Goal: Task Accomplishment & Management: Complete application form

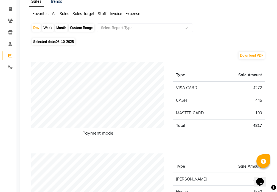
scroll to position [38, 0]
click at [7, 9] on span at bounding box center [10, 9] width 10 height 6
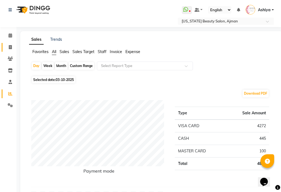
select select "service"
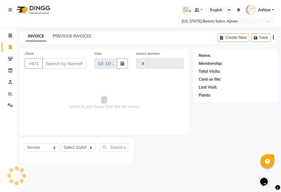
type input "3527"
select select "637"
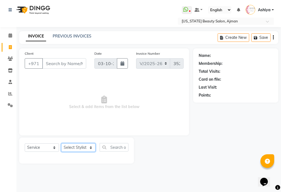
click at [77, 146] on select "Select Stylist [PERSON_NAME] [PERSON_NAME] Ashiya Cashier [PERSON_NAME] [PERSON…" at bounding box center [78, 148] width 34 height 8
select select "69766"
click at [61, 144] on select "Select Stylist [PERSON_NAME] [PERSON_NAME] Ashiya Cashier [PERSON_NAME] [PERSON…" at bounding box center [78, 148] width 34 height 8
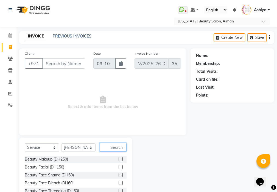
click at [116, 146] on input "text" at bounding box center [112, 147] width 27 height 8
type input "al"
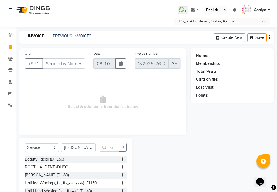
click at [118, 175] on label at bounding box center [120, 175] width 4 height 4
click at [118, 175] on input "checkbox" at bounding box center [120, 176] width 4 height 4
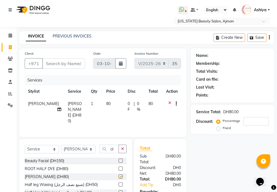
click at [91, 112] on td "1" at bounding box center [94, 113] width 15 height 30
checkbox input "false"
select select "69766"
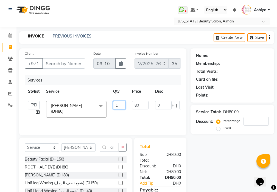
click at [119, 104] on input "1" at bounding box center [119, 105] width 12 height 8
type input "4"
click at [62, 62] on input "Client" at bounding box center [63, 63] width 43 height 10
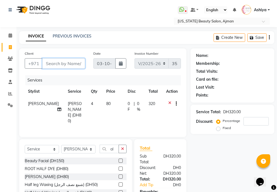
type input "5"
type input "0"
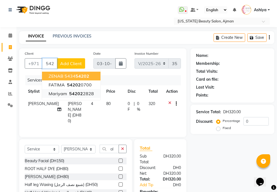
click at [86, 97] on button "mariyam 54202 2828" at bounding box center [71, 93] width 58 height 9
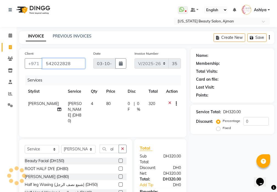
type input "542022828"
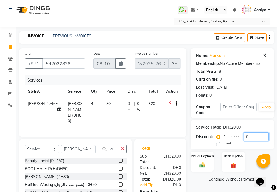
click at [249, 137] on input "0" at bounding box center [255, 137] width 25 height 8
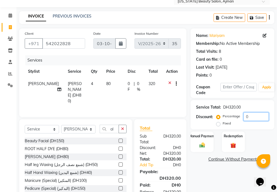
scroll to position [41, 0]
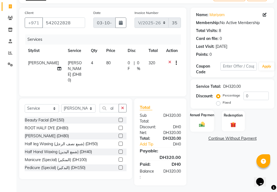
click at [207, 122] on div "Manual Payment" at bounding box center [202, 120] width 24 height 21
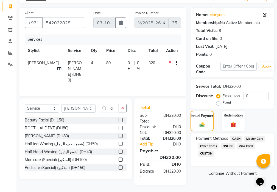
click at [253, 137] on span "Master Card" at bounding box center [254, 139] width 21 height 6
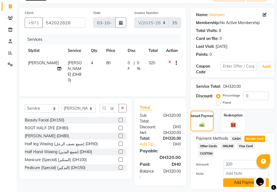
click at [239, 181] on button "Add Payment" at bounding box center [246, 183] width 46 height 8
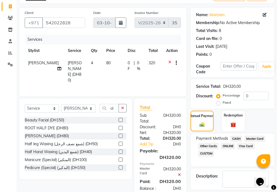
scroll to position [58, 0]
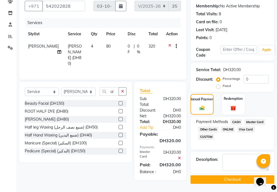
click at [225, 182] on button "Checkout" at bounding box center [232, 180] width 84 height 8
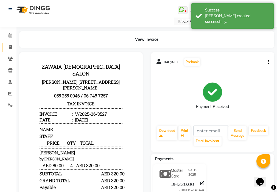
click at [10, 45] on icon at bounding box center [10, 47] width 3 height 4
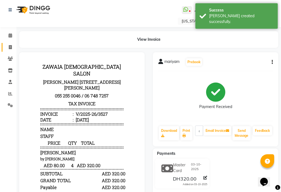
select select "service"
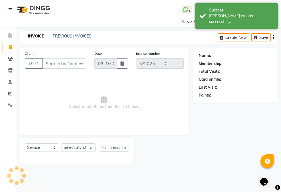
select select "637"
type input "3528"
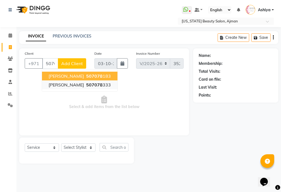
click at [86, 86] on span "507078" at bounding box center [94, 84] width 16 height 5
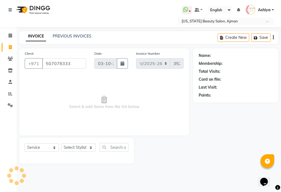
type input "507078333"
click at [76, 146] on select "Select Stylist [PERSON_NAME] [PERSON_NAME] Ashiya Cashier [PERSON_NAME] [PERSON…" at bounding box center [78, 148] width 34 height 8
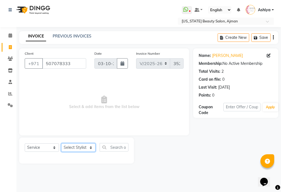
select select "89320"
click at [61, 144] on select "Select Stylist [PERSON_NAME] [PERSON_NAME] Ashiya Cashier [PERSON_NAME] [PERSON…" at bounding box center [78, 148] width 34 height 8
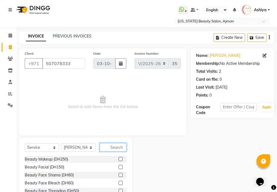
click at [118, 146] on input "text" at bounding box center [112, 147] width 27 height 8
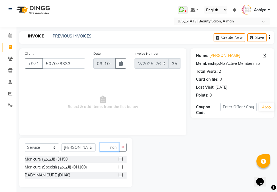
scroll to position [0, 2]
type input "mani"
click at [121, 160] on label at bounding box center [120, 159] width 4 height 4
click at [121, 160] on input "checkbox" at bounding box center [120, 160] width 4 height 4
checkbox input "true"
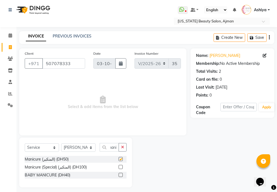
scroll to position [0, 0]
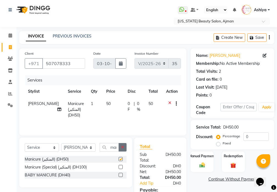
click at [123, 146] on icon "button" at bounding box center [122, 148] width 3 height 4
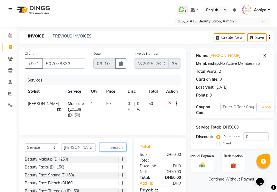
checkbox input "false"
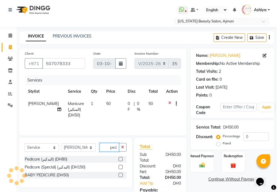
scroll to position [0, 1]
type input "pedi"
click at [120, 160] on label at bounding box center [120, 159] width 4 height 4
click at [120, 160] on input "checkbox" at bounding box center [120, 160] width 4 height 4
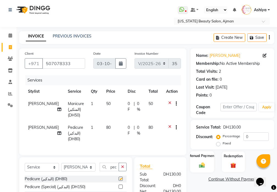
click at [205, 170] on div "Manual Payment" at bounding box center [202, 161] width 24 height 21
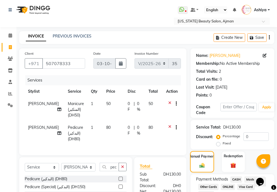
checkbox input "false"
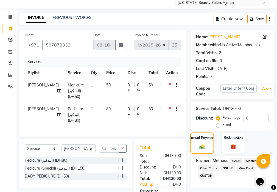
scroll to position [65, 0]
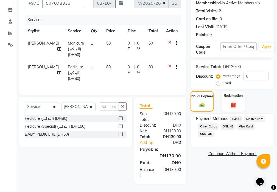
click at [243, 124] on span "Visa Card" at bounding box center [246, 127] width 18 height 6
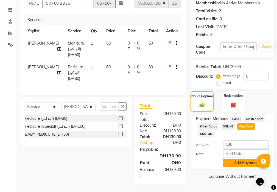
click at [240, 159] on button "Add Payment" at bounding box center [246, 163] width 46 height 8
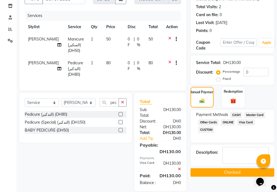
click at [235, 170] on button "Checkout" at bounding box center [232, 173] width 84 height 8
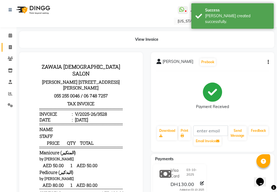
click at [10, 46] on icon at bounding box center [10, 47] width 3 height 4
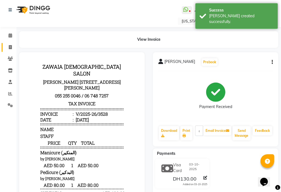
select select "service"
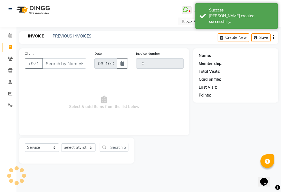
type input "3529"
select select "637"
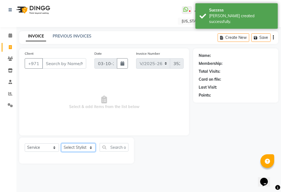
click at [70, 149] on select "Select Stylist [PERSON_NAME] [PERSON_NAME] Ashiya Cashier [PERSON_NAME] [PERSON…" at bounding box center [78, 148] width 34 height 8
select select "69766"
click at [61, 144] on select "Select Stylist [PERSON_NAME] [PERSON_NAME] Ashiya Cashier [PERSON_NAME] [PERSON…" at bounding box center [78, 148] width 34 height 8
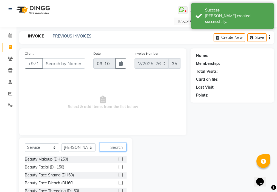
click at [115, 147] on input "text" at bounding box center [112, 147] width 27 height 8
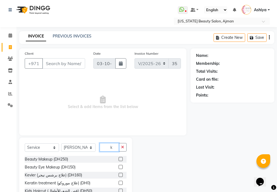
type input "k"
click at [118, 175] on label at bounding box center [120, 175] width 4 height 4
click at [118, 175] on input "checkbox" at bounding box center [120, 176] width 4 height 4
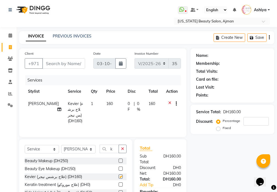
checkbox input "false"
click at [67, 65] on input "Client" at bounding box center [63, 63] width 43 height 10
type input "5"
type input "0"
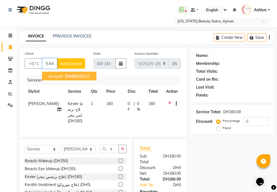
click at [68, 75] on span "5440022" at bounding box center [74, 75] width 19 height 5
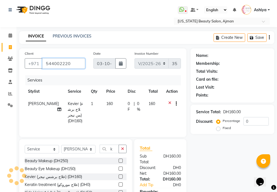
type input "544002220"
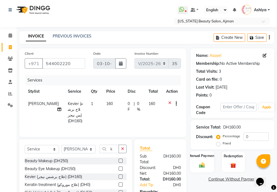
click at [198, 168] on img at bounding box center [201, 165] width 9 height 7
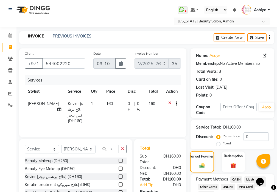
scroll to position [47, 0]
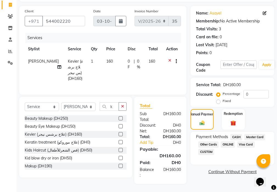
click at [248, 142] on span "Visa Card" at bounding box center [246, 145] width 18 height 6
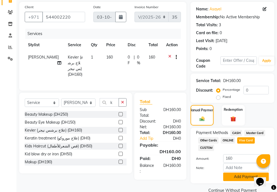
click at [240, 177] on button "Add Payment" at bounding box center [246, 177] width 46 height 8
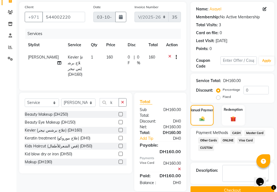
click at [240, 187] on button "Checkout" at bounding box center [232, 191] width 84 height 8
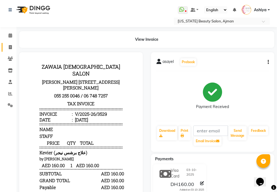
click at [10, 51] on link "Invoice" at bounding box center [8, 47] width 13 height 9
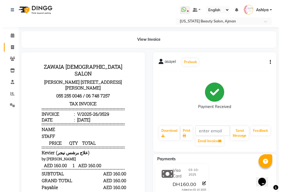
select select "service"
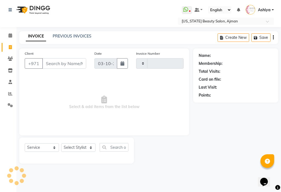
type input "3530"
select select "637"
click at [10, 92] on icon at bounding box center [10, 94] width 4 height 4
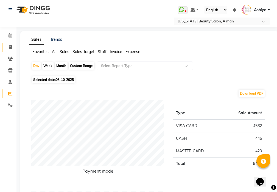
click at [6, 45] on span at bounding box center [10, 47] width 10 height 6
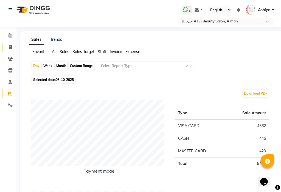
select select "637"
select select "service"
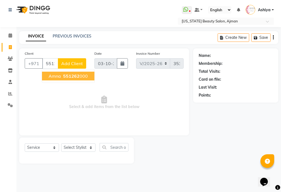
click at [74, 77] on span "551262" at bounding box center [71, 75] width 16 height 5
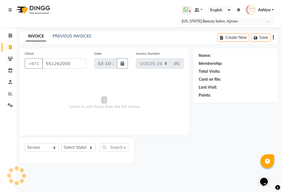
type input "551262000"
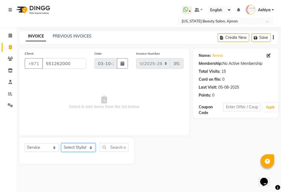
click at [74, 147] on select "Select Stylist [PERSON_NAME] [PERSON_NAME] Ashiya Cashier [PERSON_NAME] [PERSON…" at bounding box center [78, 148] width 34 height 8
select select "68424"
click at [61, 144] on select "Select Stylist [PERSON_NAME] [PERSON_NAME] Ashiya Cashier [PERSON_NAME] [PERSON…" at bounding box center [78, 148] width 34 height 8
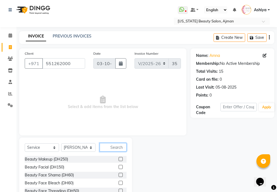
click at [114, 144] on input "text" at bounding box center [112, 147] width 27 height 8
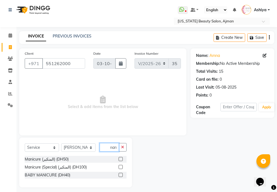
scroll to position [0, 2]
type input "mani"
click at [121, 160] on label at bounding box center [120, 159] width 4 height 4
click at [121, 160] on input "checkbox" at bounding box center [120, 160] width 4 height 4
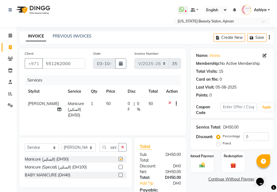
scroll to position [0, 0]
checkbox input "false"
click at [77, 145] on select "Select Stylist [PERSON_NAME] [PERSON_NAME] Ashiya Cashier [PERSON_NAME] [PERSON…" at bounding box center [78, 148] width 34 height 8
select select "92099"
click at [61, 144] on select "Select Stylist [PERSON_NAME] [PERSON_NAME] Ashiya Cashier [PERSON_NAME] [PERSON…" at bounding box center [78, 148] width 34 height 8
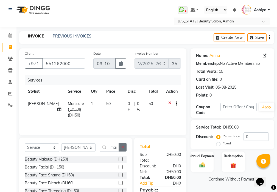
click at [125, 147] on button "button" at bounding box center [122, 147] width 8 height 8
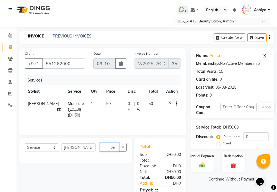
type input "p"
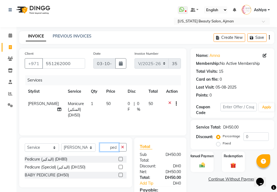
scroll to position [0, 1]
type input "pedi"
click at [122, 159] on label at bounding box center [120, 159] width 4 height 4
click at [122, 159] on input "checkbox" at bounding box center [120, 160] width 4 height 4
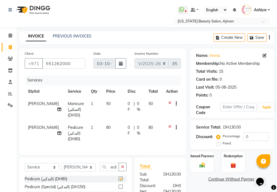
scroll to position [0, 0]
checkbox input "false"
click at [81, 172] on select "Select Stylist [PERSON_NAME] [PERSON_NAME] Ashiya Cashier [PERSON_NAME] [PERSON…" at bounding box center [78, 167] width 34 height 8
select select "33912"
click at [61, 167] on select "Select Stylist [PERSON_NAME] [PERSON_NAME] Ashiya Cashier [PERSON_NAME] [PERSON…" at bounding box center [78, 167] width 34 height 8
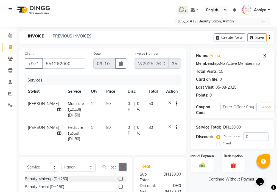
click at [123, 169] on icon "button" at bounding box center [122, 167] width 3 height 4
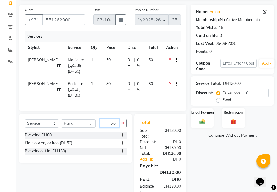
scroll to position [46, 0]
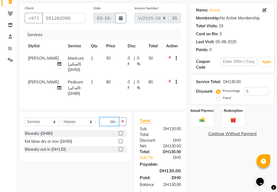
type input "blo"
click at [121, 152] on label at bounding box center [120, 149] width 4 height 4
click at [121, 152] on input "checkbox" at bounding box center [120, 150] width 4 height 4
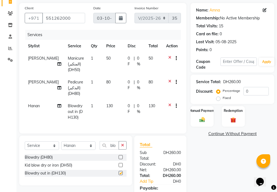
click at [113, 110] on td "130" at bounding box center [113, 112] width 21 height 24
checkbox input "false"
select select "33912"
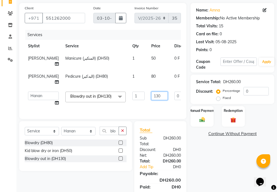
click at [151, 94] on input "130" at bounding box center [159, 96] width 16 height 8
click at [151, 95] on input "130" at bounding box center [159, 96] width 16 height 8
type input "150"
click at [130, 108] on tr "[PERSON_NAME] [PERSON_NAME] Ashiya Cashier [PERSON_NAME] [PERSON_NAME] [PERSON_…" at bounding box center [140, 99] width 231 height 21
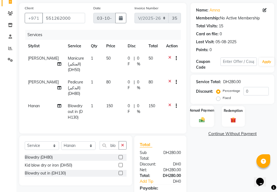
click at [201, 121] on img at bounding box center [201, 120] width 9 height 7
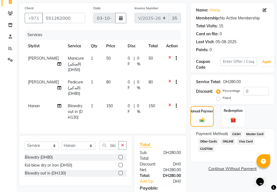
click at [246, 143] on span "Visa Card" at bounding box center [246, 142] width 18 height 6
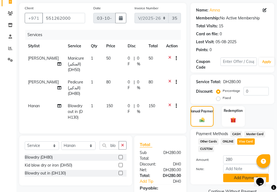
click at [237, 177] on button "Add Payment" at bounding box center [246, 178] width 46 height 8
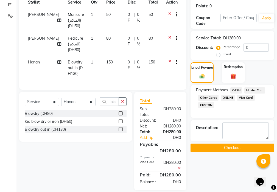
scroll to position [106, 0]
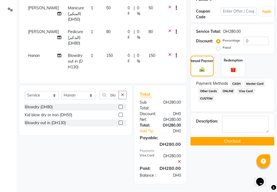
click at [225, 137] on button "Checkout" at bounding box center [232, 141] width 84 height 8
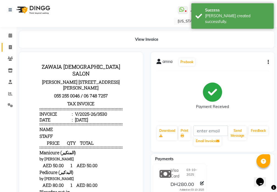
click at [15, 46] on span at bounding box center [10, 47] width 10 height 6
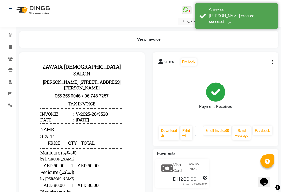
select select "service"
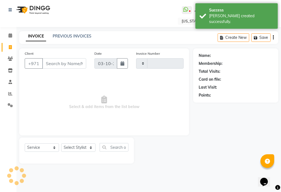
type input "3531"
select select "637"
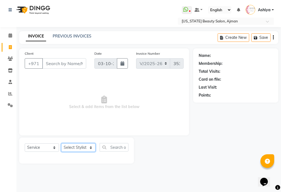
click at [75, 150] on select "Select Stylist [PERSON_NAME] [PERSON_NAME] Ashiya Cashier [PERSON_NAME] [PERSON…" at bounding box center [78, 148] width 34 height 8
click at [47, 64] on input "Client" at bounding box center [64, 63] width 44 height 10
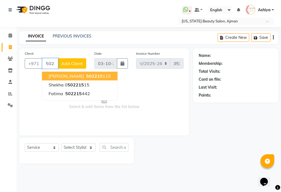
click at [90, 80] on button "[PERSON_NAME] 502215 115" at bounding box center [79, 76] width 75 height 9
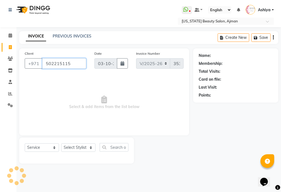
type input "502215115"
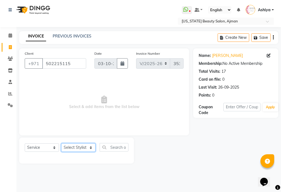
click at [81, 148] on select "Select Stylist [PERSON_NAME] [PERSON_NAME] Ashiya Cashier [PERSON_NAME] [PERSON…" at bounding box center [78, 148] width 34 height 8
select select "69766"
click at [61, 144] on select "Select Stylist [PERSON_NAME] [PERSON_NAME] Ashiya Cashier [PERSON_NAME] [PERSON…" at bounding box center [78, 148] width 34 height 8
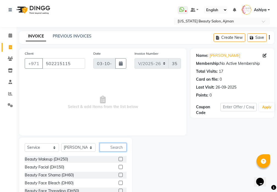
click at [116, 149] on input "text" at bounding box center [112, 147] width 27 height 8
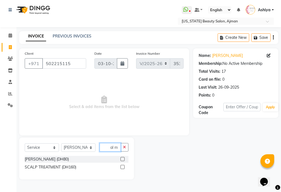
type input "al m"
click at [120, 158] on label at bounding box center [122, 159] width 4 height 4
click at [120, 158] on input "checkbox" at bounding box center [122, 160] width 4 height 4
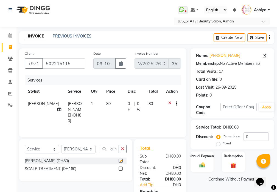
checkbox input "false"
click at [79, 149] on select "Select Stylist [PERSON_NAME] [PERSON_NAME] Ashiya Cashier [PERSON_NAME] [PERSON…" at bounding box center [78, 149] width 34 height 8
select select "89320"
click at [61, 145] on select "Select Stylist [PERSON_NAME] [PERSON_NAME] Ashiya Cashier [PERSON_NAME] [PERSON…" at bounding box center [78, 149] width 34 height 8
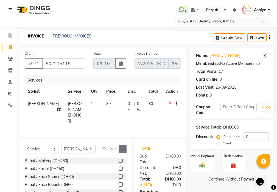
click at [121, 148] on icon "button" at bounding box center [122, 149] width 3 height 4
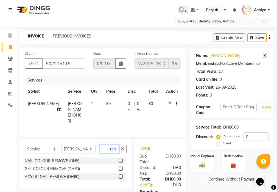
scroll to position [0, 2]
type input "remo"
click at [121, 160] on label at bounding box center [120, 161] width 4 height 4
click at [121, 160] on input "checkbox" at bounding box center [120, 162] width 4 height 4
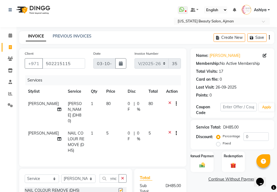
scroll to position [0, 0]
click at [121, 189] on label at bounding box center [120, 191] width 4 height 4
click at [121, 189] on input "checkbox" at bounding box center [120, 191] width 4 height 4
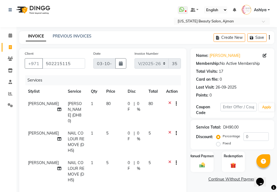
click at [107, 109] on td "80" at bounding box center [113, 113] width 21 height 30
checkbox input "false"
select select "69766"
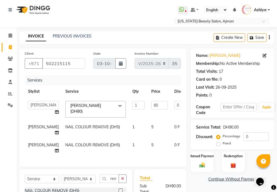
click at [55, 112] on icon at bounding box center [57, 112] width 4 height 4
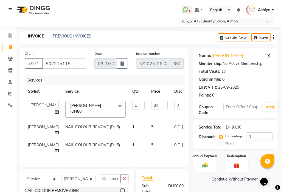
select select "69766"
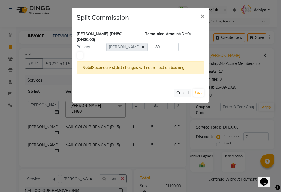
click at [79, 54] on icon at bounding box center [79, 55] width 3 height 3
type input "40"
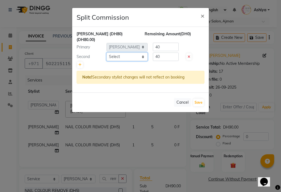
click at [120, 53] on select "Select [PERSON_NAME] [PERSON_NAME] Ashiya Cashier [PERSON_NAME] [PERSON_NAME] […" at bounding box center [126, 57] width 41 height 8
select select "9701"
click at [106, 53] on select "Select [PERSON_NAME] [PERSON_NAME] Ashiya Cashier [PERSON_NAME] [PERSON_NAME] […" at bounding box center [126, 57] width 41 height 8
click at [198, 99] on button "Save" at bounding box center [198, 103] width 11 height 8
select select "Select"
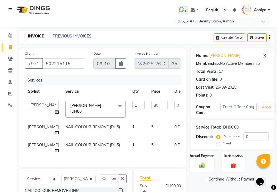
click at [204, 165] on img at bounding box center [201, 165] width 9 height 7
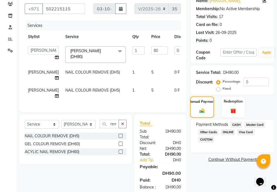
scroll to position [74, 0]
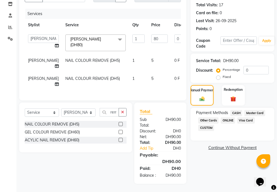
click at [247, 118] on span "Visa Card" at bounding box center [246, 121] width 18 height 6
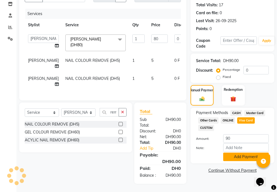
click at [240, 153] on button "Add Payment" at bounding box center [246, 157] width 46 height 8
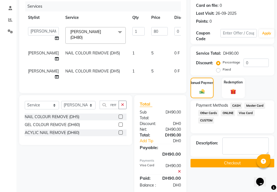
click at [238, 165] on button "Checkout" at bounding box center [232, 163] width 84 height 8
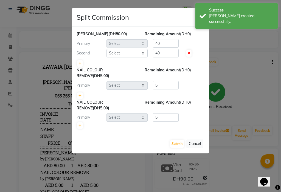
select select "69766"
select select "9701"
select select "89320"
click at [177, 144] on button "Submit" at bounding box center [177, 144] width 14 height 8
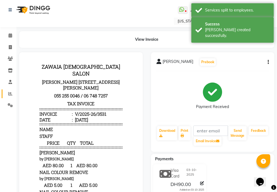
click at [12, 92] on icon at bounding box center [10, 94] width 4 height 4
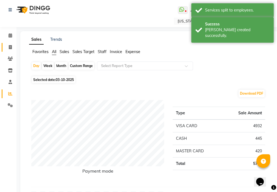
click at [11, 49] on icon at bounding box center [10, 47] width 3 height 4
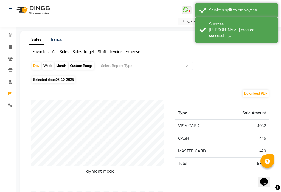
select select "service"
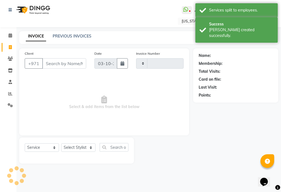
type input "3532"
select select "637"
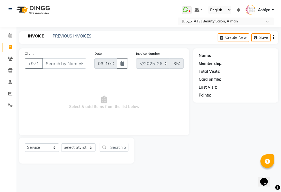
click at [60, 64] on input "Client" at bounding box center [64, 63] width 44 height 10
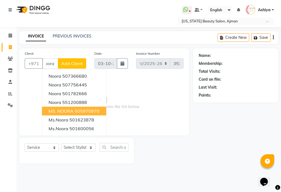
scroll to position [0, 5]
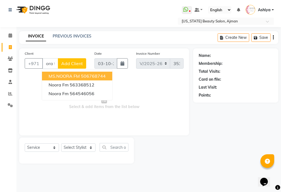
click at [107, 75] on button "MS.NOORA FM 506768744" at bounding box center [77, 76] width 70 height 9
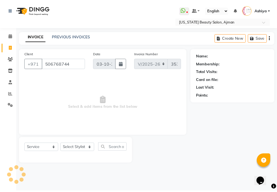
scroll to position [0, 0]
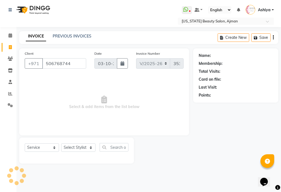
type input "506768744"
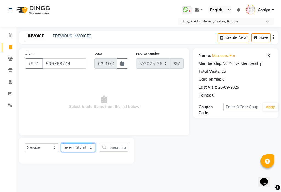
click at [74, 150] on select "Select Stylist [PERSON_NAME] [PERSON_NAME] Ashiya Cashier [PERSON_NAME] [PERSON…" at bounding box center [78, 148] width 34 height 8
select select "48084"
click at [61, 144] on select "Select Stylist [PERSON_NAME] [PERSON_NAME] Ashiya Cashier [PERSON_NAME] [PERSON…" at bounding box center [78, 148] width 34 height 8
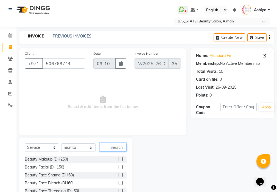
click at [116, 149] on input "text" at bounding box center [112, 147] width 27 height 8
type input "up"
click at [120, 176] on label at bounding box center [120, 175] width 4 height 4
click at [120, 176] on input "checkbox" at bounding box center [120, 176] width 4 height 4
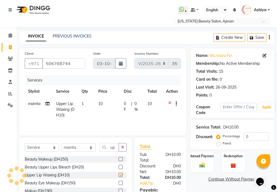
checkbox input "false"
click at [81, 145] on select "Select Stylist [PERSON_NAME] [PERSON_NAME] Ashiya Cashier [PERSON_NAME] [PERSON…" at bounding box center [78, 148] width 34 height 8
select select "68424"
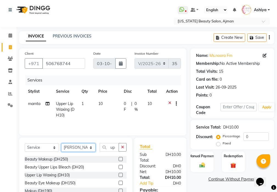
click at [61, 144] on select "Select Stylist [PERSON_NAME] [PERSON_NAME] Ashiya Cashier [PERSON_NAME] [PERSON…" at bounding box center [78, 148] width 34 height 8
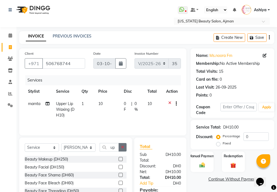
click at [123, 147] on icon "button" at bounding box center [122, 148] width 3 height 4
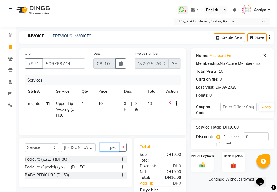
scroll to position [0, 1]
type input "pedi"
click at [122, 158] on label at bounding box center [120, 159] width 4 height 4
click at [122, 158] on input "checkbox" at bounding box center [120, 160] width 4 height 4
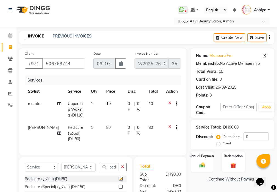
scroll to position [0, 0]
checkbox input "false"
click at [74, 170] on select "Select Stylist [PERSON_NAME] [PERSON_NAME] Ashiya Cashier [PERSON_NAME] [PERSON…" at bounding box center [78, 167] width 34 height 8
select select "92099"
click at [61, 167] on select "Select Stylist [PERSON_NAME] [PERSON_NAME] Ashiya Cashier [PERSON_NAME] [PERSON…" at bounding box center [78, 167] width 34 height 8
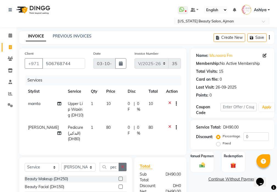
click at [124, 169] on icon "button" at bounding box center [122, 167] width 3 height 4
type input "mani"
click at [120, 181] on label at bounding box center [120, 179] width 4 height 4
click at [120, 181] on input "checkbox" at bounding box center [120, 180] width 4 height 4
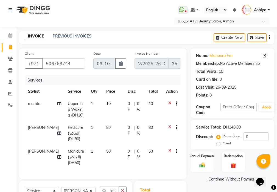
scroll to position [0, 0]
click at [199, 167] on img at bounding box center [201, 165] width 9 height 7
checkbox input "false"
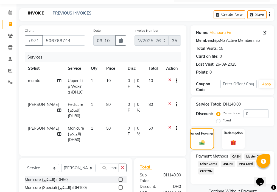
scroll to position [89, 0]
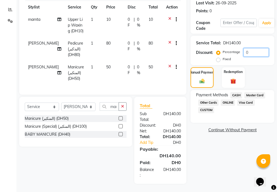
click at [253, 48] on input "0" at bounding box center [255, 52] width 25 height 8
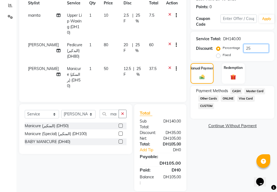
type input "25"
click at [234, 93] on span "CASH" at bounding box center [236, 91] width 12 height 6
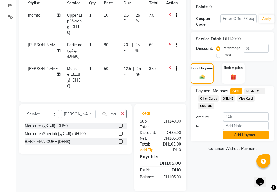
click at [249, 138] on button "Add Payment" at bounding box center [246, 135] width 46 height 8
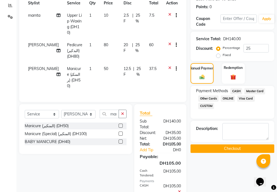
click at [241, 151] on button "Checkout" at bounding box center [232, 149] width 84 height 8
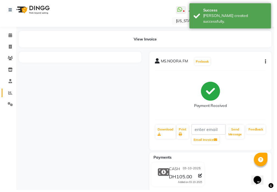
click at [6, 95] on span at bounding box center [10, 94] width 10 height 6
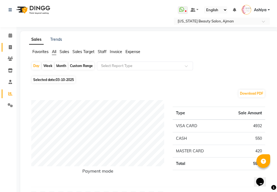
click at [13, 47] on span at bounding box center [10, 47] width 10 height 6
select select "service"
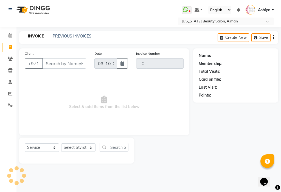
type input "3533"
select select "637"
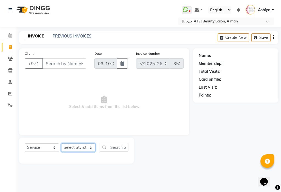
click at [70, 144] on select "Select Stylist [PERSON_NAME] [PERSON_NAME] Ashiya Cashier [PERSON_NAME] [PERSON…" at bounding box center [78, 148] width 34 height 8
click at [61, 144] on select "Select Stylist [PERSON_NAME] [PERSON_NAME] Ashiya Cashier [PERSON_NAME] [PERSON…" at bounding box center [78, 148] width 34 height 8
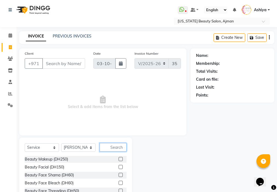
click at [115, 148] on input "text" at bounding box center [112, 147] width 27 height 8
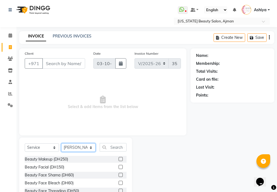
click at [76, 149] on select "Select Stylist [PERSON_NAME] [PERSON_NAME] Ashiya Cashier [PERSON_NAME] [PERSON…" at bounding box center [78, 148] width 34 height 8
select select "69766"
click at [61, 144] on select "Select Stylist [PERSON_NAME] [PERSON_NAME] Ashiya Cashier [PERSON_NAME] [PERSON…" at bounding box center [78, 148] width 34 height 8
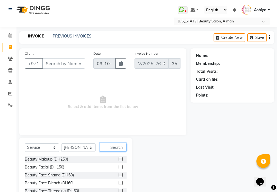
click at [112, 147] on input "text" at bounding box center [112, 147] width 27 height 8
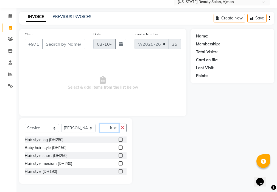
type input "hair st"
click at [120, 173] on label at bounding box center [120, 172] width 4 height 4
click at [120, 173] on input "checkbox" at bounding box center [120, 172] width 4 height 4
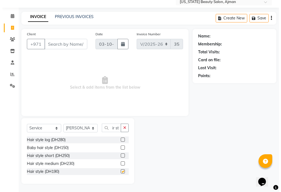
scroll to position [0, 0]
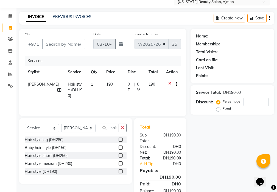
checkbox input "false"
click at [79, 126] on select "Select Stylist [PERSON_NAME] [PERSON_NAME] Ashiya Cashier [PERSON_NAME] [PERSON…" at bounding box center [78, 128] width 34 height 8
select select "68692"
click at [61, 124] on select "Select Stylist [PERSON_NAME] [PERSON_NAME] Ashiya Cashier [PERSON_NAME] [PERSON…" at bounding box center [78, 128] width 34 height 8
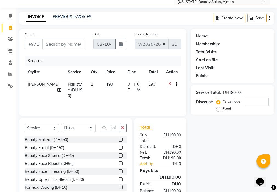
click at [118, 140] on label at bounding box center [120, 140] width 4 height 4
click at [118, 140] on input "checkbox" at bounding box center [120, 140] width 4 height 4
checkbox input "true"
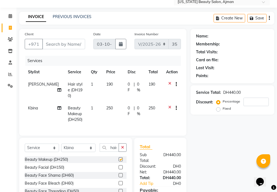
click at [114, 105] on td "250" at bounding box center [113, 114] width 21 height 24
select select "68692"
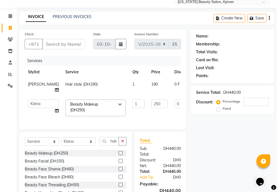
checkbox input "false"
click at [151, 103] on input "250" at bounding box center [159, 104] width 16 height 8
type input "190"
click at [70, 44] on input "Client" at bounding box center [63, 44] width 43 height 10
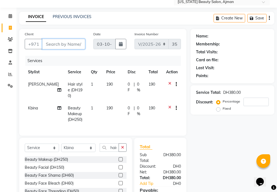
type input "5"
type input "0"
type input "525668052"
click at [76, 44] on span "Add Client" at bounding box center [71, 43] width 22 height 5
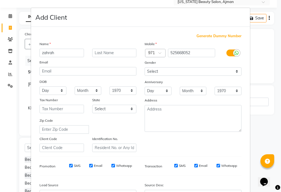
type input "zahrah"
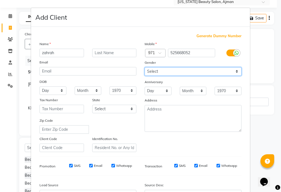
click at [166, 69] on select "Select [DEMOGRAPHIC_DATA] [DEMOGRAPHIC_DATA] Other Prefer Not To Say" at bounding box center [192, 71] width 97 height 8
click at [144, 67] on select "Select [DEMOGRAPHIC_DATA] [DEMOGRAPHIC_DATA] Other Prefer Not To Say" at bounding box center [192, 71] width 97 height 8
click at [161, 70] on select "Select [DEMOGRAPHIC_DATA] [DEMOGRAPHIC_DATA] Other Prefer Not To Say" at bounding box center [192, 71] width 97 height 8
select select "[DEMOGRAPHIC_DATA]"
click at [144, 67] on select "Select [DEMOGRAPHIC_DATA] [DEMOGRAPHIC_DATA] Other Prefer Not To Say" at bounding box center [192, 71] width 97 height 8
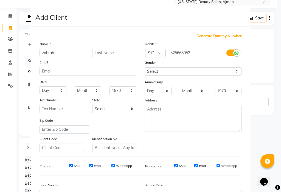
click at [69, 164] on input "SMS" at bounding box center [71, 166] width 4 height 4
checkbox input "false"
click at [89, 166] on input "Email" at bounding box center [91, 166] width 4 height 4
checkbox input "false"
click at [174, 164] on input "SMS" at bounding box center [176, 166] width 4 height 4
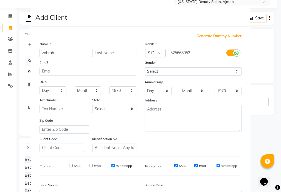
checkbox input "false"
click at [194, 167] on input "Email" at bounding box center [196, 166] width 4 height 4
checkbox input "false"
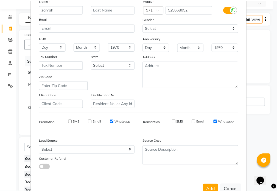
scroll to position [61, 0]
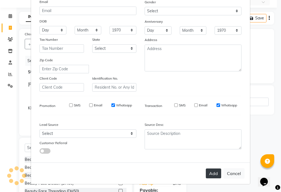
click at [212, 178] on button "Add" at bounding box center [213, 174] width 15 height 10
select select
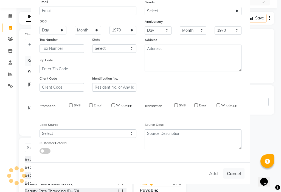
select select
checkbox input "false"
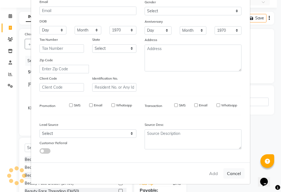
checkbox input "false"
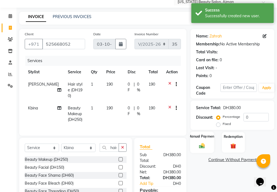
click at [207, 147] on div "Manual Payment" at bounding box center [202, 142] width 24 height 21
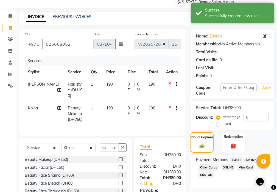
click at [241, 171] on span "Visa Card" at bounding box center [246, 168] width 18 height 6
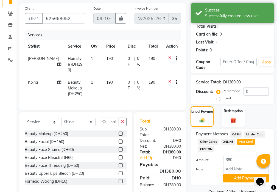
scroll to position [59, 0]
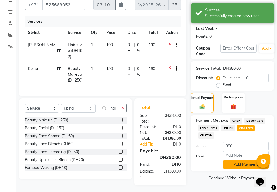
click at [234, 168] on button "Add Payment" at bounding box center [246, 165] width 46 height 8
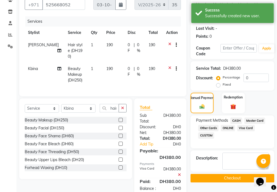
click at [239, 179] on button "Checkout" at bounding box center [232, 178] width 84 height 8
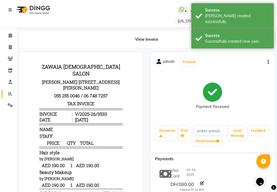
click at [12, 96] on span at bounding box center [10, 94] width 10 height 6
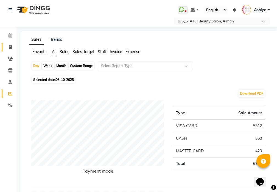
click at [10, 47] on icon at bounding box center [10, 47] width 3 height 4
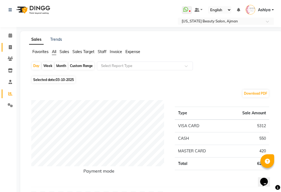
select select "637"
select select "service"
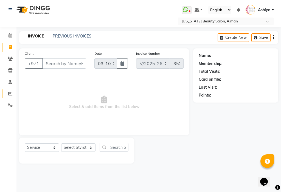
click at [10, 94] on icon at bounding box center [10, 94] width 4 height 4
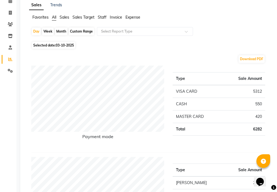
scroll to position [31, 0]
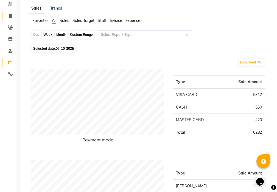
click at [6, 13] on span at bounding box center [10, 16] width 10 height 6
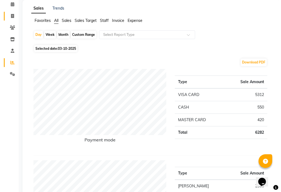
select select "service"
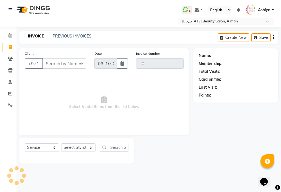
type input "3534"
select select "637"
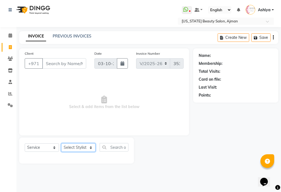
click at [73, 148] on select "Select Stylist [PERSON_NAME] [PERSON_NAME] Ashiya Cashier [PERSON_NAME] [PERSON…" at bounding box center [78, 148] width 34 height 8
select select "86231"
click at [61, 144] on select "Select Stylist [PERSON_NAME] [PERSON_NAME] Ashiya Cashier [PERSON_NAME] [PERSON…" at bounding box center [78, 148] width 34 height 8
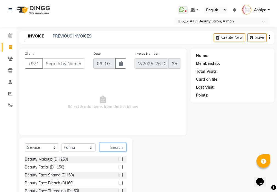
click at [117, 147] on input "text" at bounding box center [112, 147] width 27 height 8
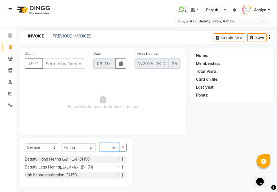
scroll to position [0, 0]
type input "hen"
click at [121, 160] on label at bounding box center [120, 159] width 4 height 4
click at [121, 160] on input "checkbox" at bounding box center [120, 160] width 4 height 4
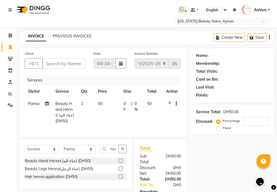
click at [121, 163] on label at bounding box center [120, 161] width 4 height 4
click at [121, 163] on input "checkbox" at bounding box center [120, 162] width 4 height 4
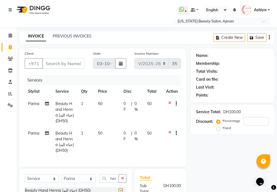
checkbox input "false"
click at [74, 182] on select "Select Stylist [PERSON_NAME] [PERSON_NAME] Ashiya Cashier [PERSON_NAME] [PERSON…" at bounding box center [78, 179] width 34 height 8
select select "9701"
click at [61, 179] on select "Select Stylist [PERSON_NAME] [PERSON_NAME] Ashiya Cashier [PERSON_NAME] [PERSON…" at bounding box center [78, 179] width 34 height 8
click at [123, 181] on icon "button" at bounding box center [122, 179] width 3 height 4
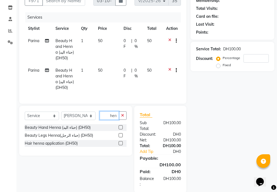
scroll to position [76, 0]
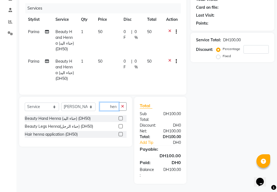
type input "hen"
click at [119, 117] on label at bounding box center [120, 118] width 4 height 4
click at [119, 117] on input "checkbox" at bounding box center [120, 119] width 4 height 4
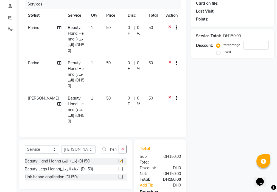
scroll to position [0, 0]
checkbox input "false"
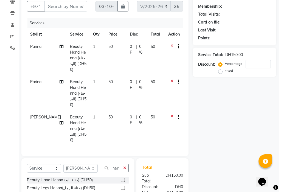
scroll to position [34, 0]
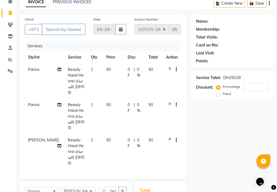
click at [79, 28] on input "Client" at bounding box center [63, 29] width 43 height 10
type input "5"
type input "0"
type input "507440776"
click at [81, 31] on span "Add Client" at bounding box center [71, 29] width 22 height 5
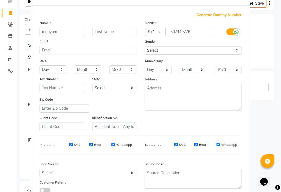
scroll to position [37, 0]
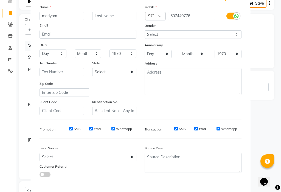
type input "mariyam"
click at [169, 33] on select "Select [DEMOGRAPHIC_DATA] [DEMOGRAPHIC_DATA] Other Prefer Not To Say" at bounding box center [192, 34] width 97 height 8
select select "[DEMOGRAPHIC_DATA]"
click at [144, 30] on select "Select [DEMOGRAPHIC_DATA] [DEMOGRAPHIC_DATA] Other Prefer Not To Say" at bounding box center [192, 34] width 97 height 8
click at [74, 127] on label "SMS" at bounding box center [77, 129] width 7 height 5
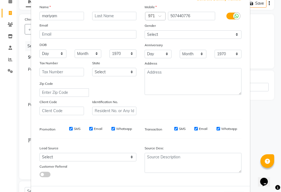
click at [73, 127] on input "SMS" at bounding box center [71, 129] width 4 height 4
checkbox input "false"
click at [89, 129] on input "Email" at bounding box center [91, 129] width 4 height 4
checkbox input "false"
click at [179, 129] on label "SMS" at bounding box center [182, 129] width 7 height 5
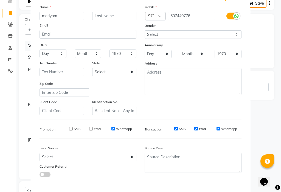
click at [178, 129] on input "SMS" at bounding box center [176, 129] width 4 height 4
checkbox input "false"
click at [194, 129] on input "Email" at bounding box center [196, 129] width 4 height 4
checkbox input "false"
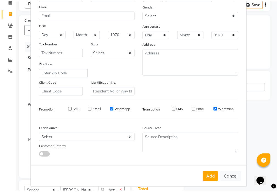
scroll to position [61, 0]
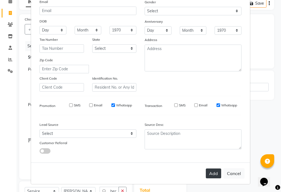
click at [212, 171] on button "Add" at bounding box center [213, 174] width 15 height 10
select select
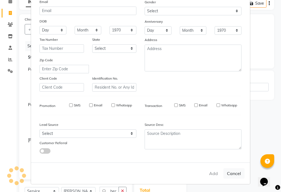
select select
checkbox input "false"
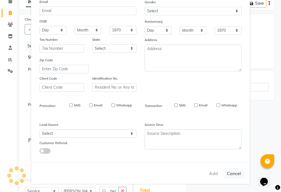
checkbox input "false"
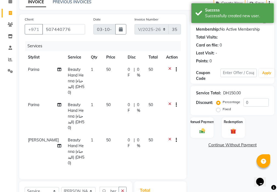
click at [103, 81] on td "50" at bounding box center [113, 81] width 21 height 35
select select "86231"
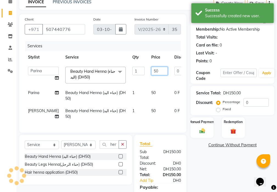
click at [151, 70] on input "50" at bounding box center [159, 71] width 16 height 8
type input "5"
type input "80"
click at [124, 98] on tr "Parina Beauty Hand Henna (حناء اليد) (DH50) 1 50 0 F | 0 % 50" at bounding box center [140, 96] width 231 height 18
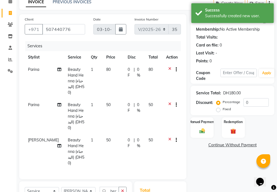
click at [110, 134] on td "50" at bounding box center [113, 151] width 21 height 35
select select "9701"
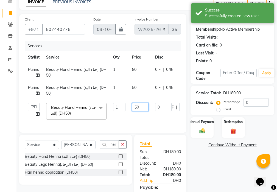
click at [136, 105] on input "50" at bounding box center [140, 107] width 16 height 8
type input "80"
click at [124, 119] on tbody "Parina Beauty Hand Henna (حناء اليد) (DH50) 1 80 0 F | 0 % 80 Parina Beauty Han…" at bounding box center [130, 93] width 211 height 59
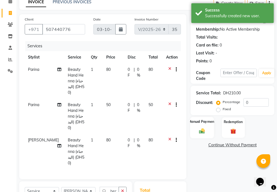
click at [206, 128] on img at bounding box center [201, 131] width 9 height 7
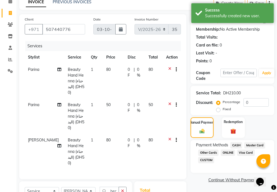
click at [238, 143] on span "CASH" at bounding box center [236, 146] width 12 height 6
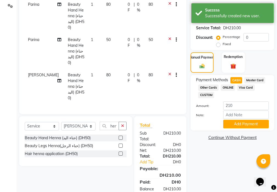
scroll to position [106, 0]
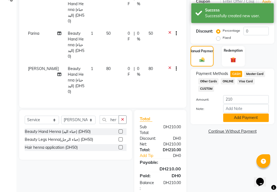
click at [232, 117] on button "Add Payment" at bounding box center [246, 118] width 46 height 8
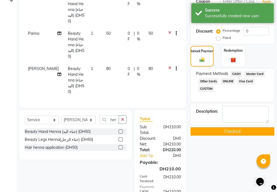
click at [231, 131] on button "Checkout" at bounding box center [232, 131] width 84 height 8
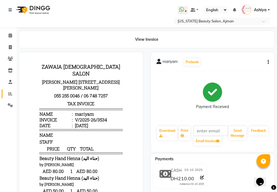
click at [15, 96] on span at bounding box center [10, 94] width 10 height 6
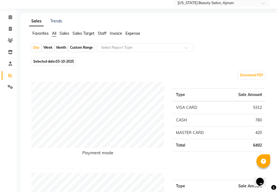
scroll to position [17, 0]
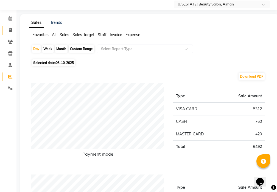
click at [10, 33] on span at bounding box center [10, 30] width 10 height 6
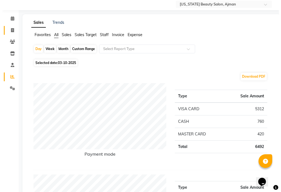
select select "service"
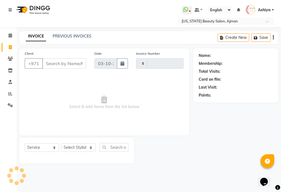
type input "3535"
select select "637"
